Goal: Information Seeking & Learning: Learn about a topic

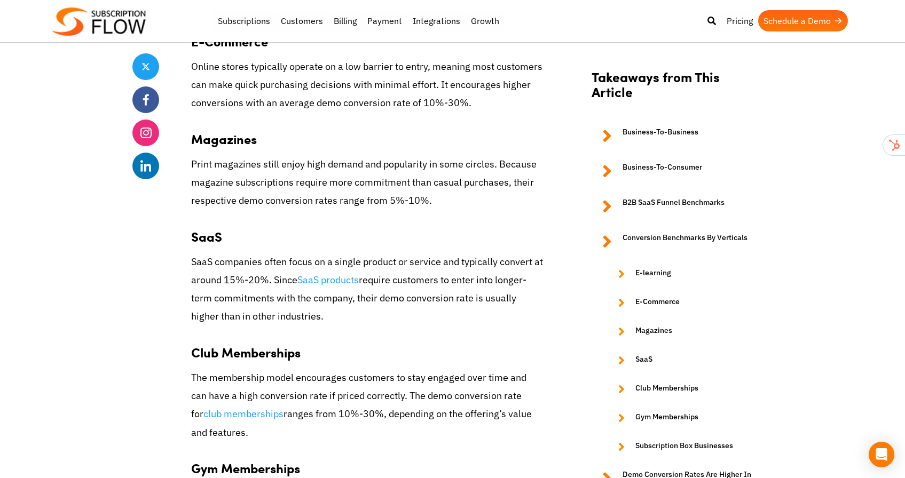
click at [519, 225] on h3 "SaaS" at bounding box center [367, 231] width 352 height 27
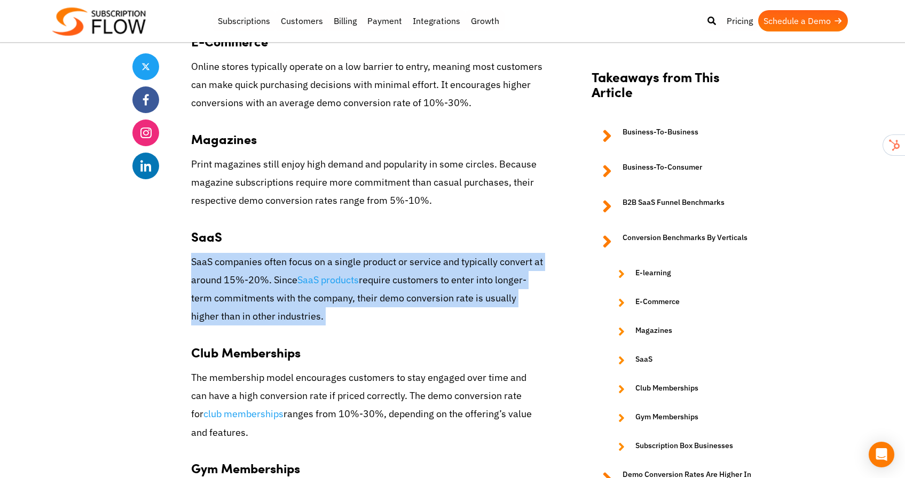
drag, startPoint x: 519, startPoint y: 225, endPoint x: 522, endPoint y: 290, distance: 65.7
click at [522, 290] on div "The conversion rate indicates the effectiveness of a software-as-a-service ( Sa…" at bounding box center [367, 349] width 352 height 3067
click at [522, 290] on p "SaaS companies often focus on a single product or service and typically convert…" at bounding box center [367, 289] width 352 height 73
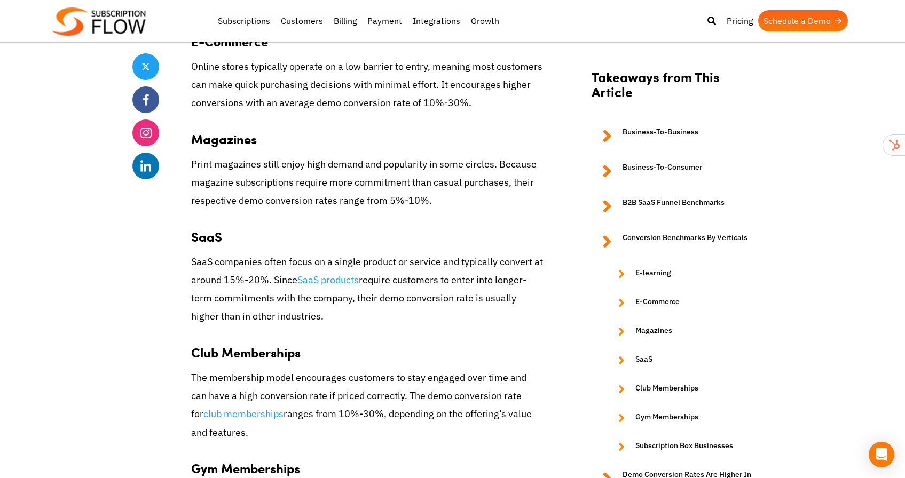
click at [520, 298] on p "SaaS companies often focus on a single product or service and typically convert…" at bounding box center [367, 289] width 352 height 73
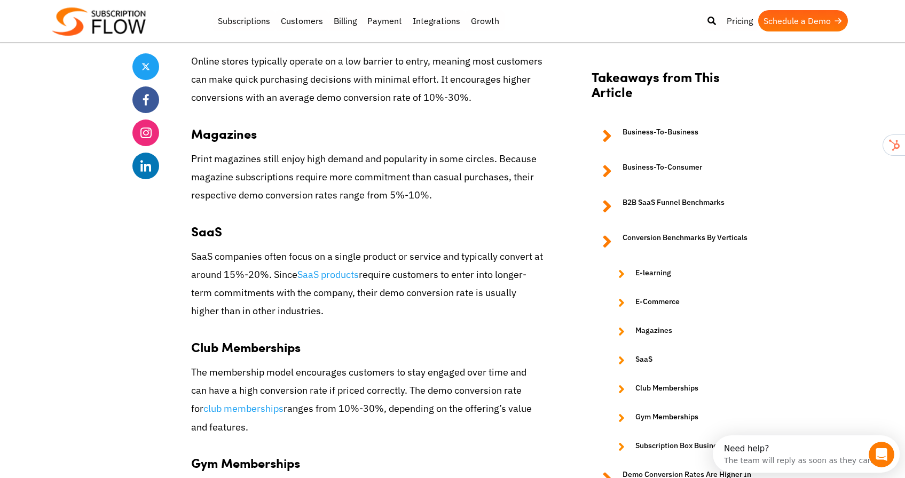
scroll to position [1647, 0]
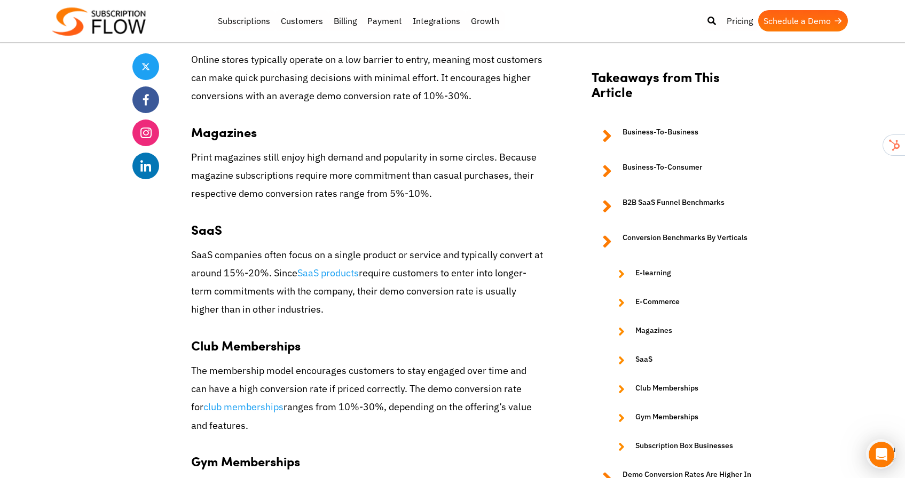
click at [520, 297] on p "SaaS companies often focus on a single product or service and typically convert…" at bounding box center [367, 282] width 352 height 73
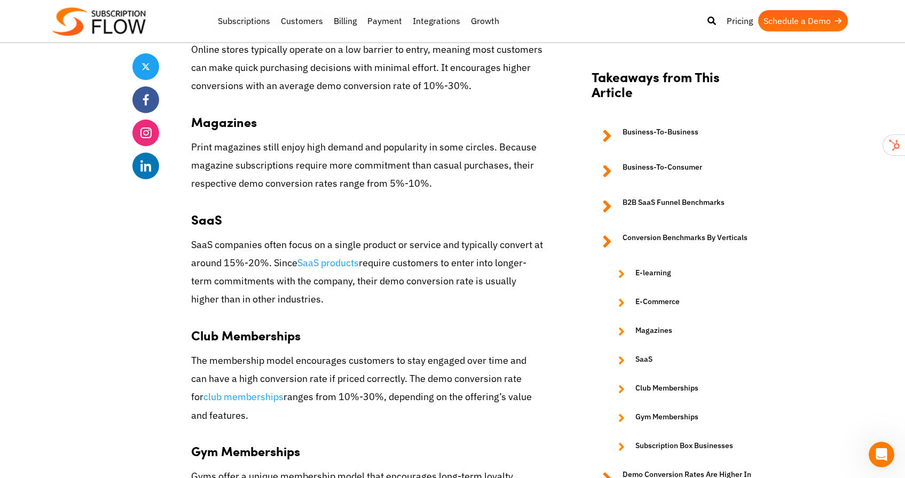
click at [520, 297] on div "The conversion rate indicates the effectiveness of a software-as-a-service ( Sa…" at bounding box center [367, 332] width 352 height 3067
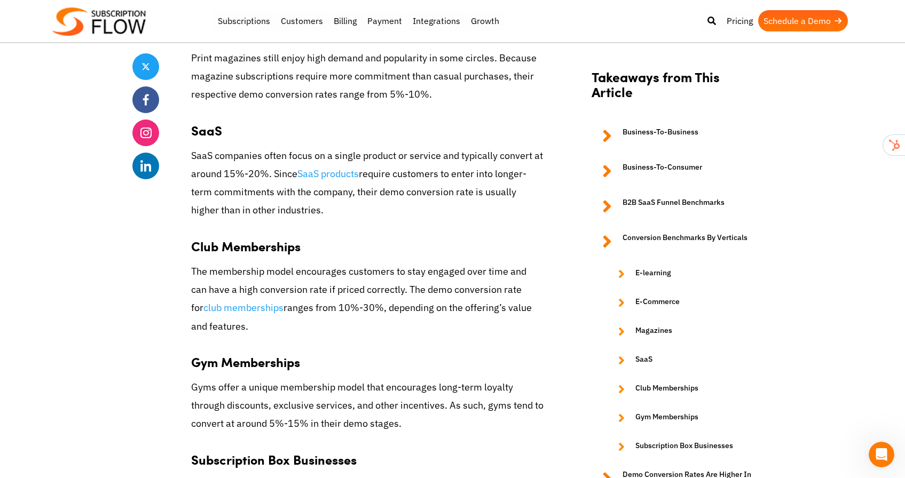
scroll to position [1723, 0]
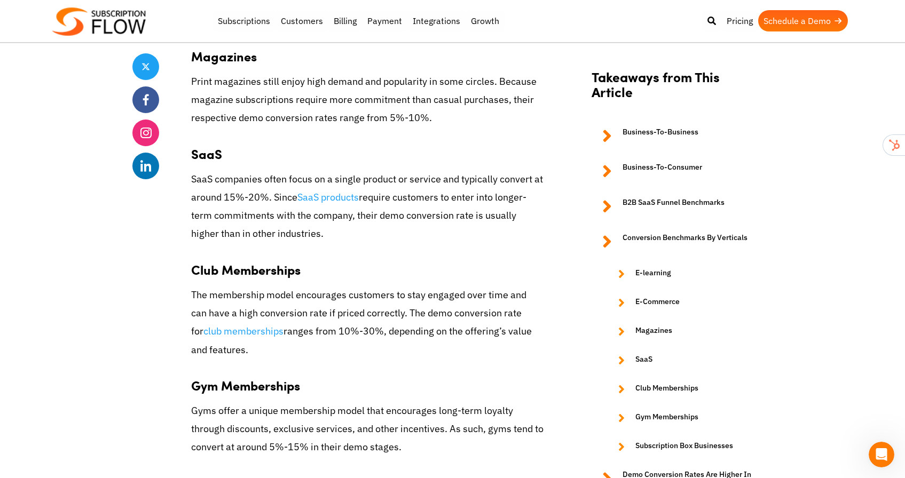
click at [514, 259] on h3 "Club Memberships" at bounding box center [367, 264] width 352 height 27
